Goal: Task Accomplishment & Management: Manage account settings

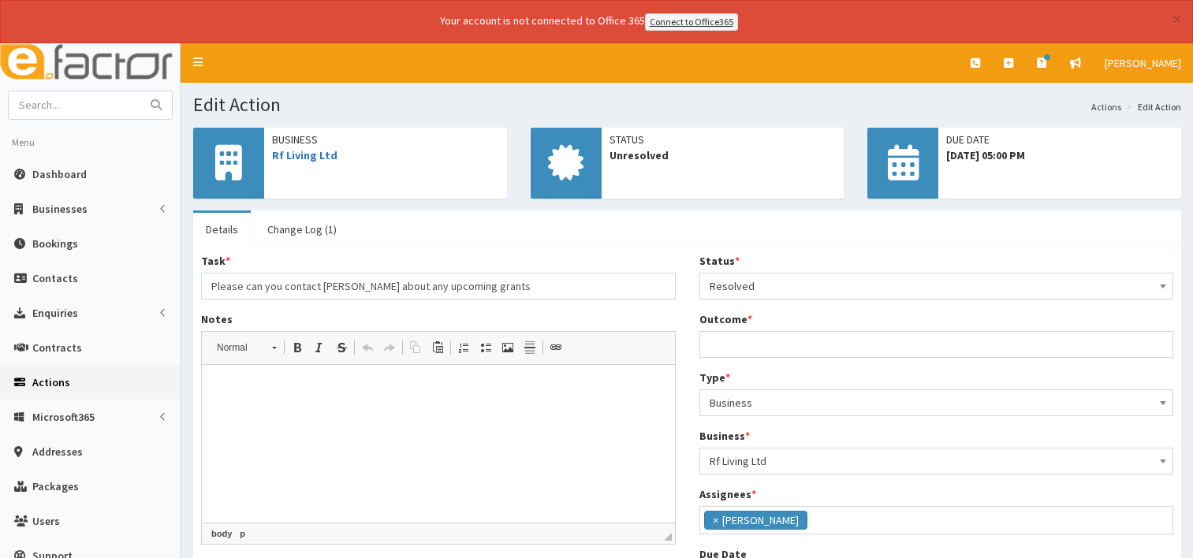
select select "3"
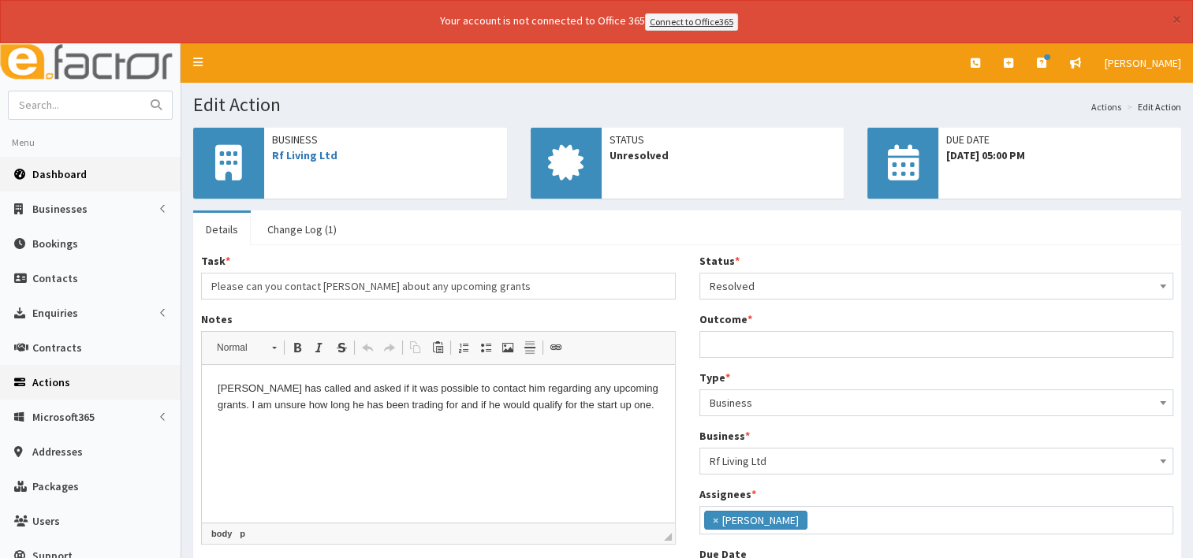
click at [54, 177] on span "Dashboard" at bounding box center [59, 174] width 54 height 14
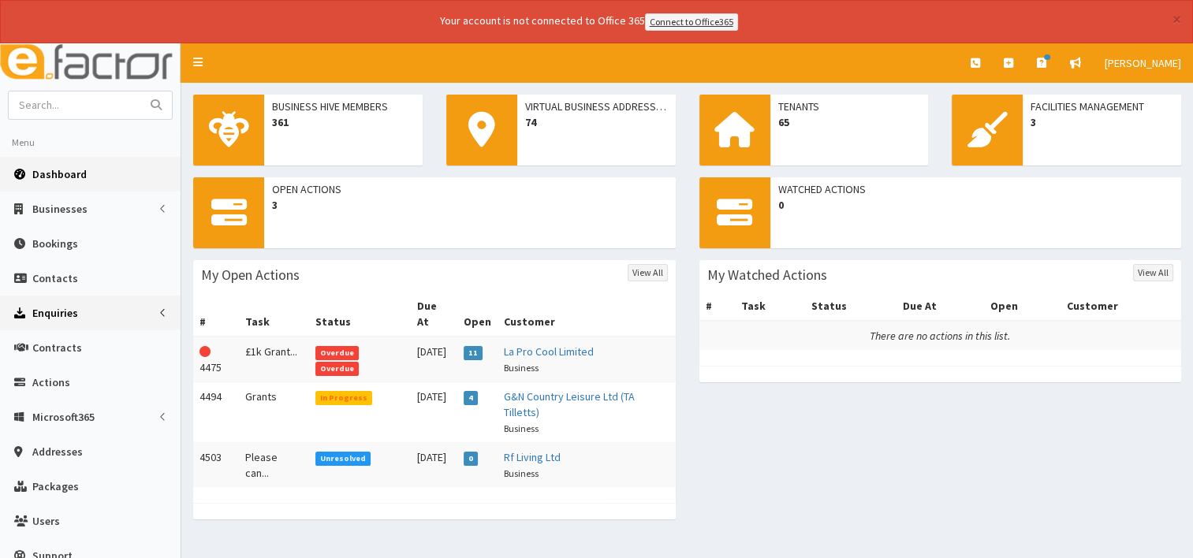
click at [177, 311] on link "Enquiries" at bounding box center [90, 313] width 181 height 35
click at [199, 337] on td "This Action is overdue! 4475" at bounding box center [216, 360] width 46 height 46
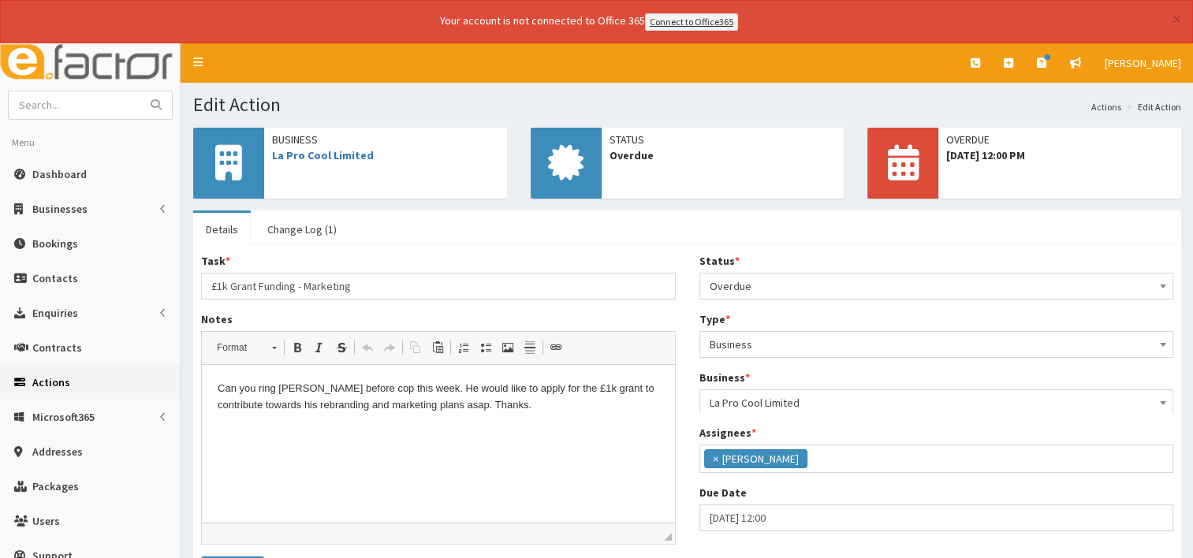
scroll to position [54, 0]
click at [289, 294] on input "£1k Grant Funding - Marketing" at bounding box center [438, 286] width 475 height 27
click at [59, 167] on span "Dashboard" at bounding box center [59, 174] width 54 height 14
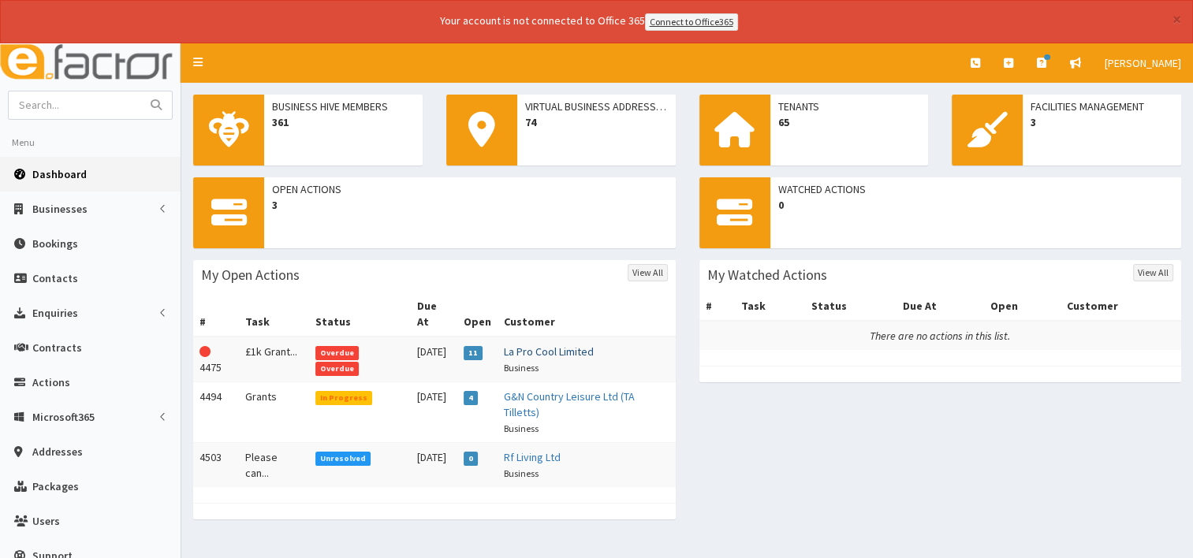
click at [573, 345] on link "La Pro Cool Limited" at bounding box center [549, 352] width 90 height 14
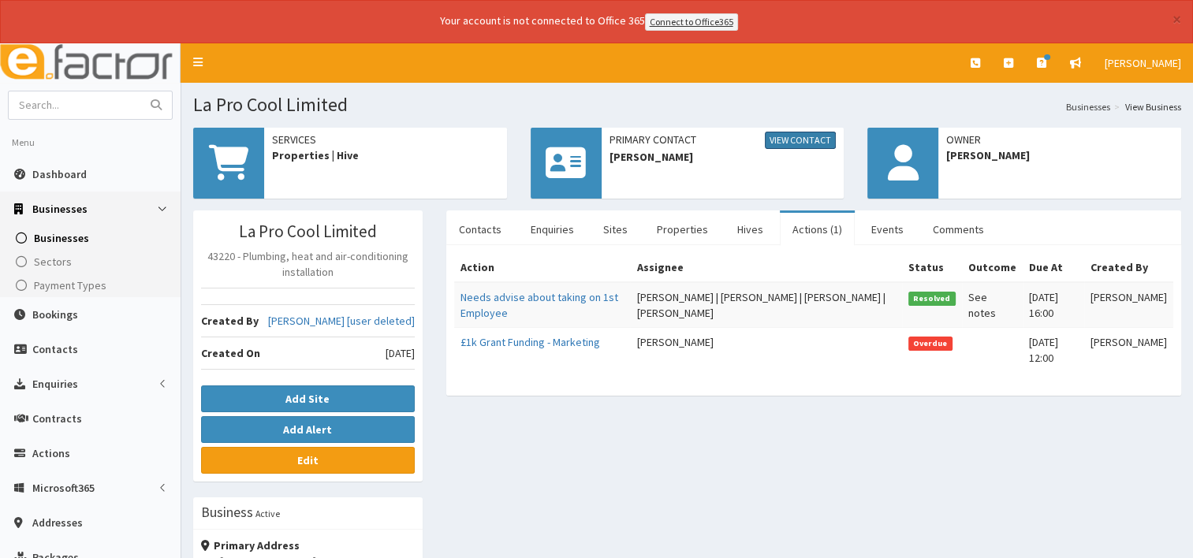
click at [785, 139] on link "View Contact" at bounding box center [800, 140] width 71 height 17
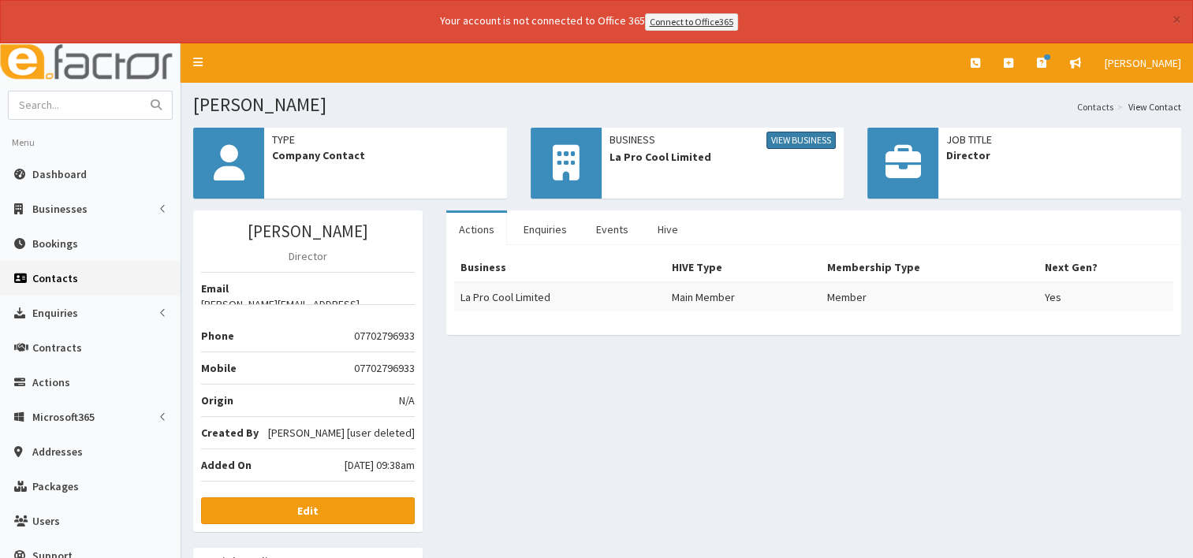
click at [788, 139] on link "View Business" at bounding box center [800, 140] width 69 height 17
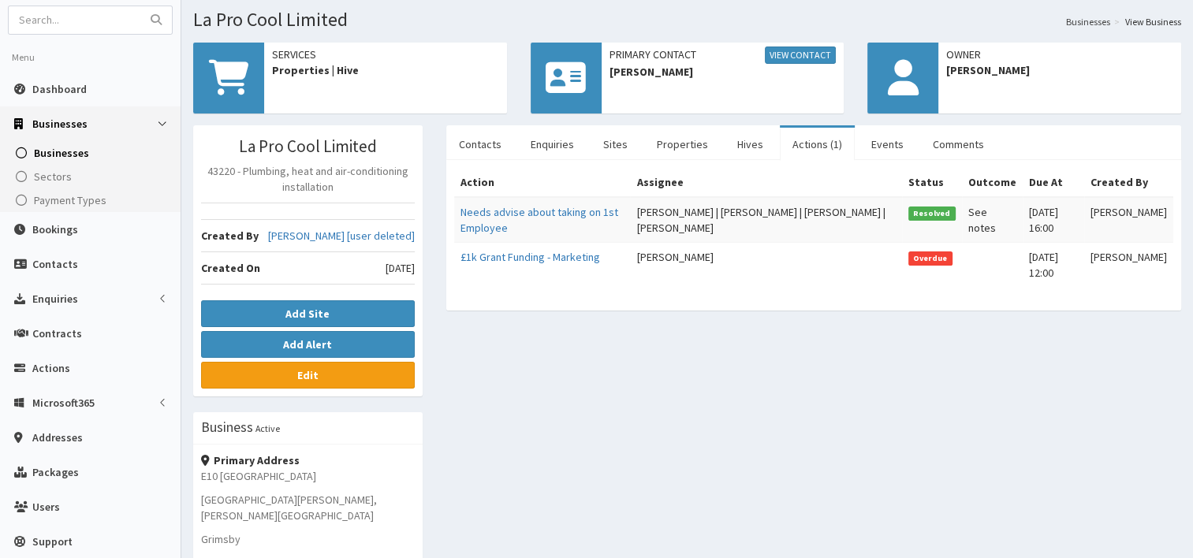
scroll to position [86, 0]
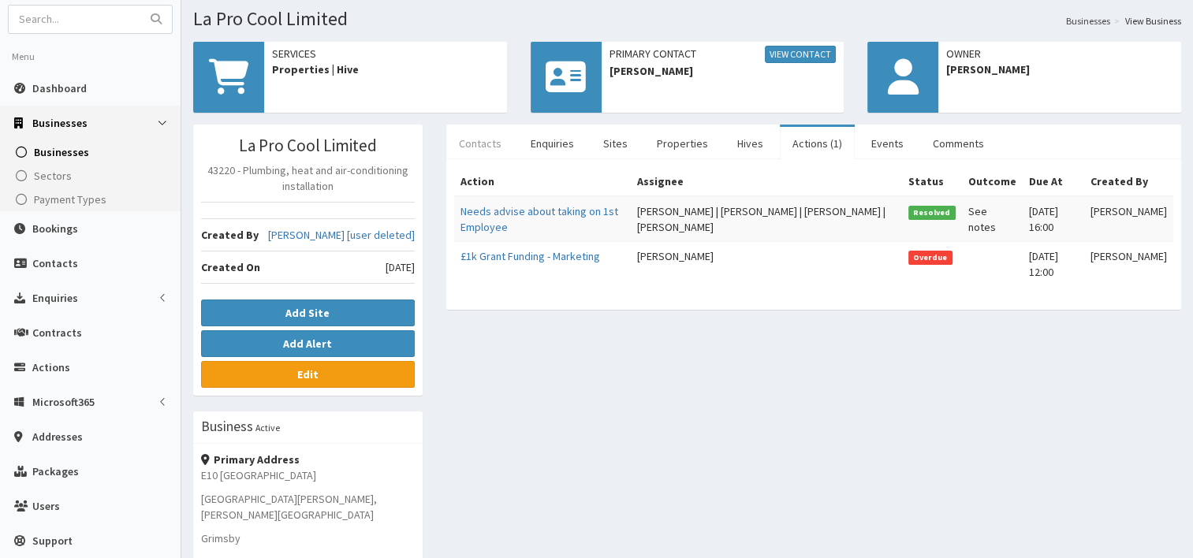
click at [479, 142] on link "Contacts" at bounding box center [480, 143] width 68 height 33
